Goal: Information Seeking & Learning: Learn about a topic

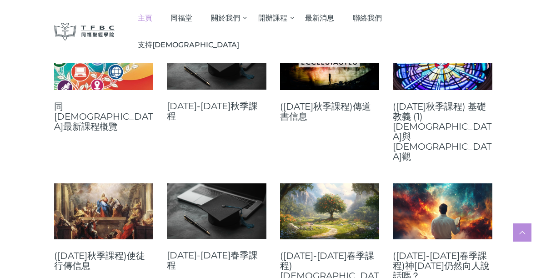
scroll to position [383, 0]
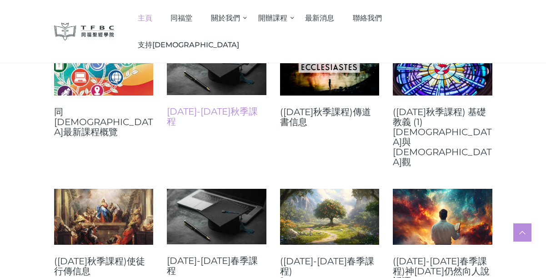
click at [234, 113] on link "[DATE]-[DATE]秋季課程" at bounding box center [217, 116] width 100 height 20
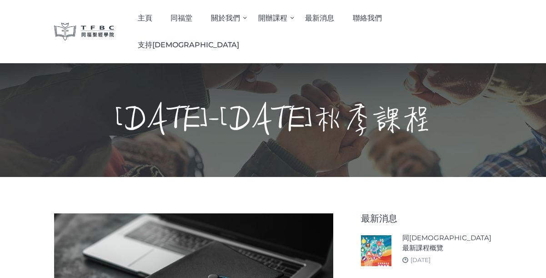
click at [239, 40] on span "支持[DEMOGRAPHIC_DATA]" at bounding box center [188, 44] width 101 height 9
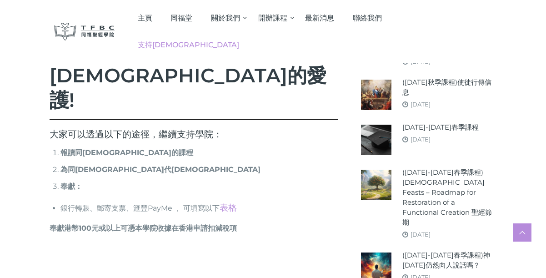
scroll to position [328, 0]
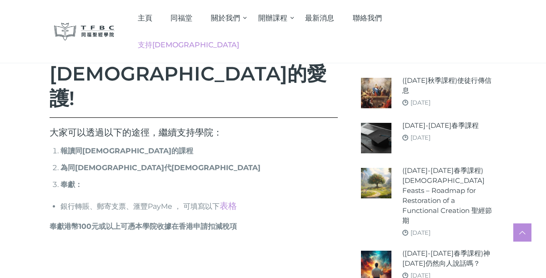
click at [96, 23] on img at bounding box center [84, 32] width 61 height 18
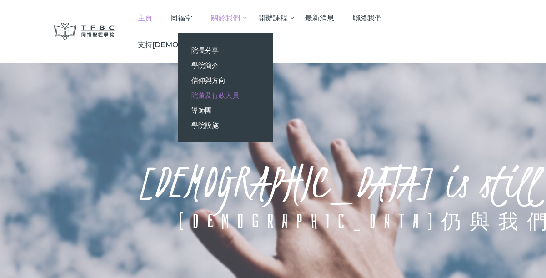
click at [239, 95] on span "院董及行政人員" at bounding box center [215, 95] width 48 height 9
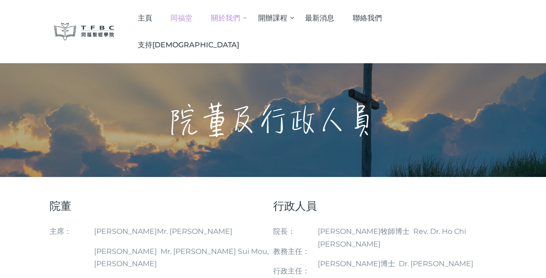
click at [192, 16] on span "同福堂" at bounding box center [181, 18] width 22 height 9
